Goal: Navigation & Orientation: Find specific page/section

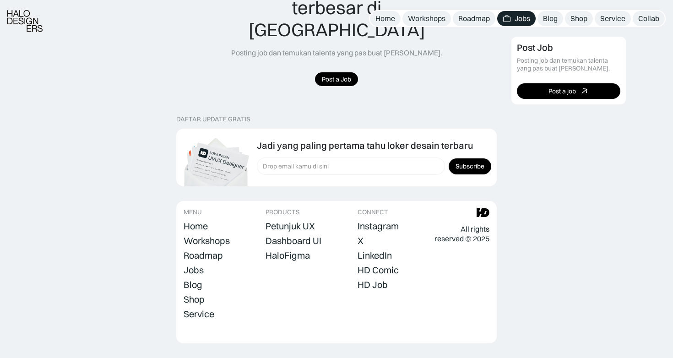
scroll to position [740, 0]
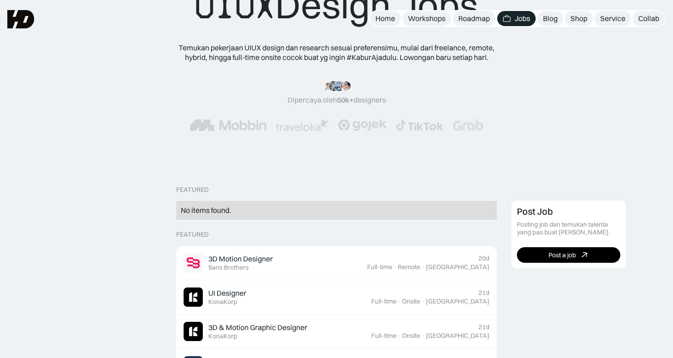
scroll to position [62, 0]
